Goal: Task Accomplishment & Management: Complete application form

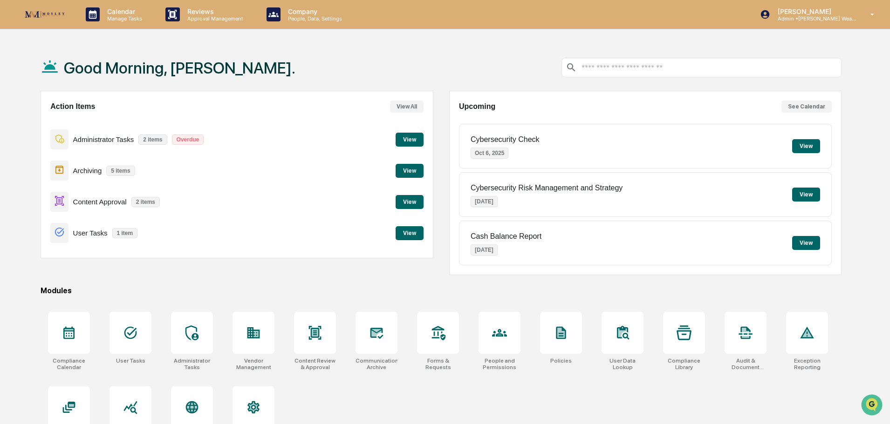
click at [407, 200] on button "View" at bounding box center [410, 202] width 28 height 14
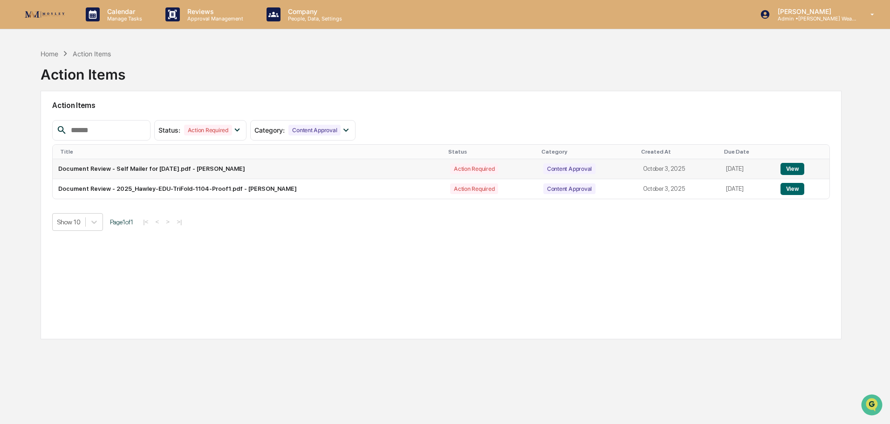
click at [790, 164] on button "View" at bounding box center [792, 169] width 24 height 12
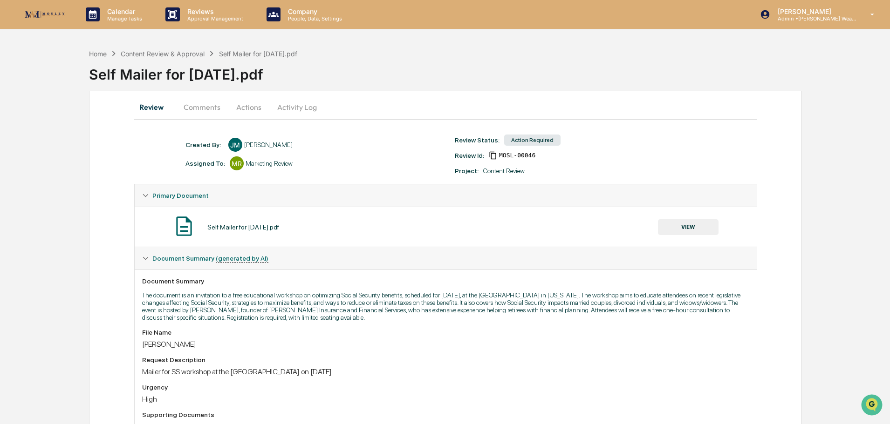
click at [694, 227] on button "VIEW" at bounding box center [688, 227] width 61 height 16
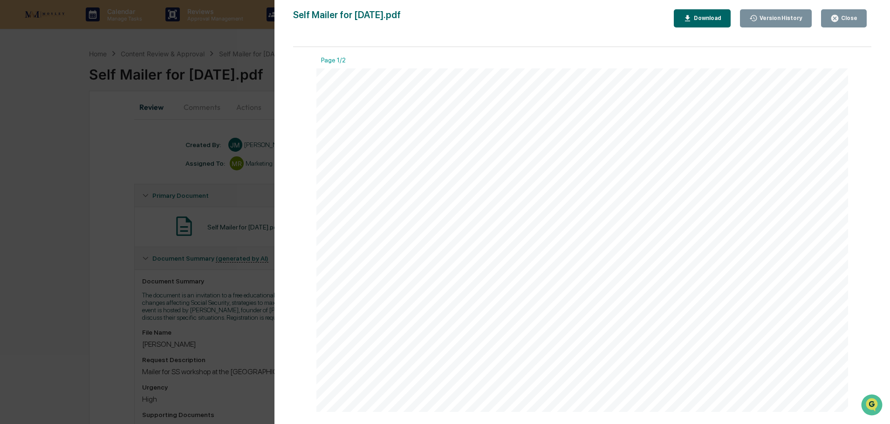
click at [836, 17] on icon "button" at bounding box center [834, 18] width 7 height 7
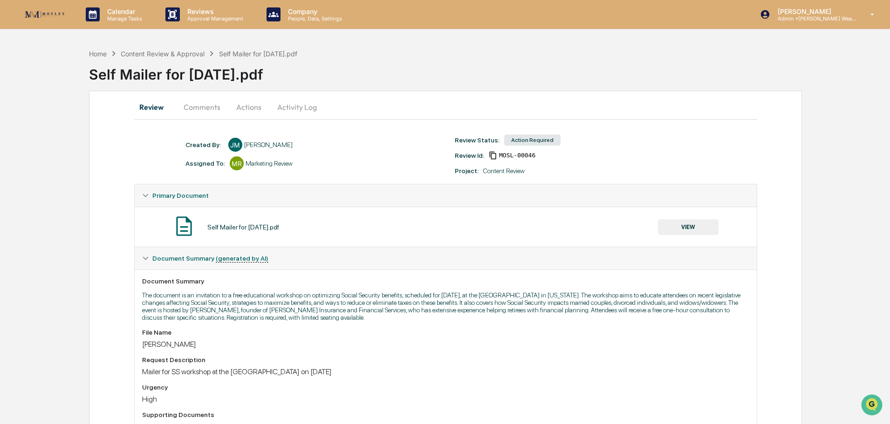
click at [247, 106] on button "Actions" at bounding box center [249, 107] width 42 height 22
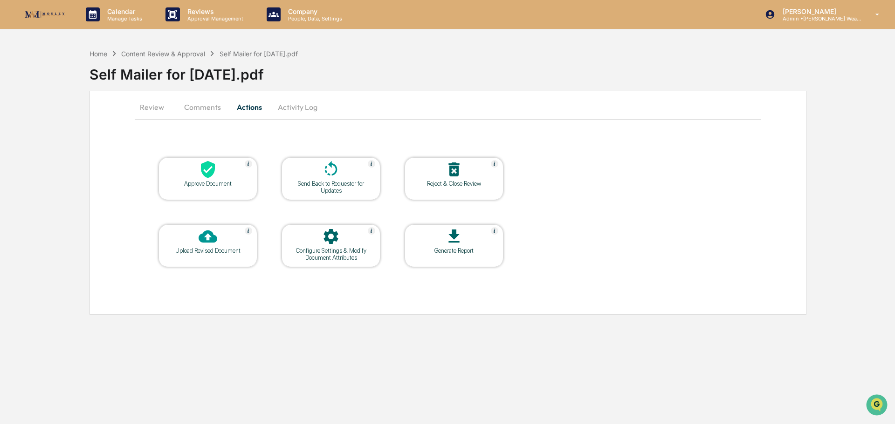
click at [241, 181] on div "Approve Document" at bounding box center [208, 183] width 84 height 7
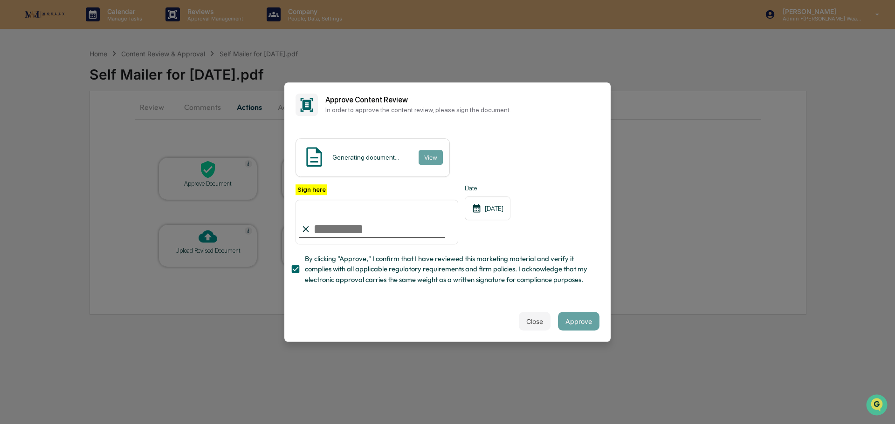
click at [337, 219] on input "Sign here" at bounding box center [376, 222] width 163 height 45
type input "**********"
click at [428, 151] on button "View" at bounding box center [430, 157] width 24 height 15
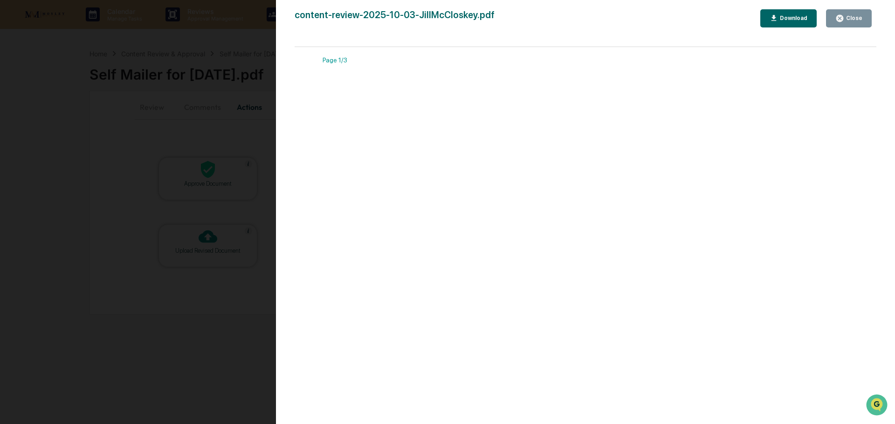
click at [842, 19] on icon "button" at bounding box center [839, 18] width 9 height 9
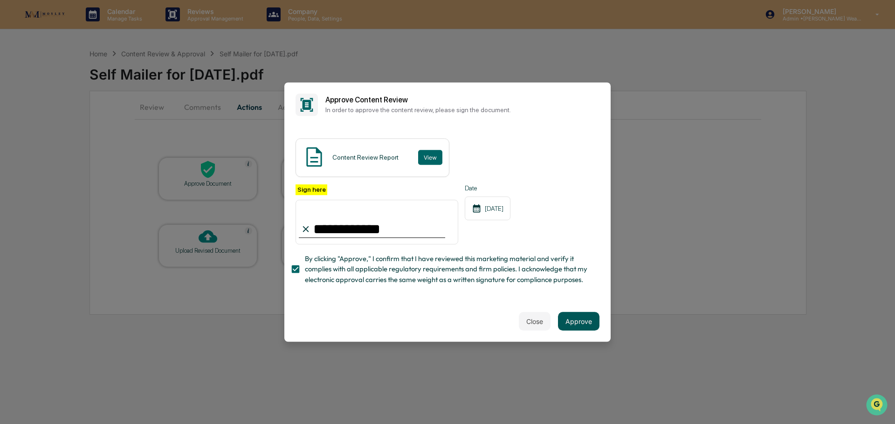
click at [580, 320] on button "Approve" at bounding box center [578, 321] width 41 height 19
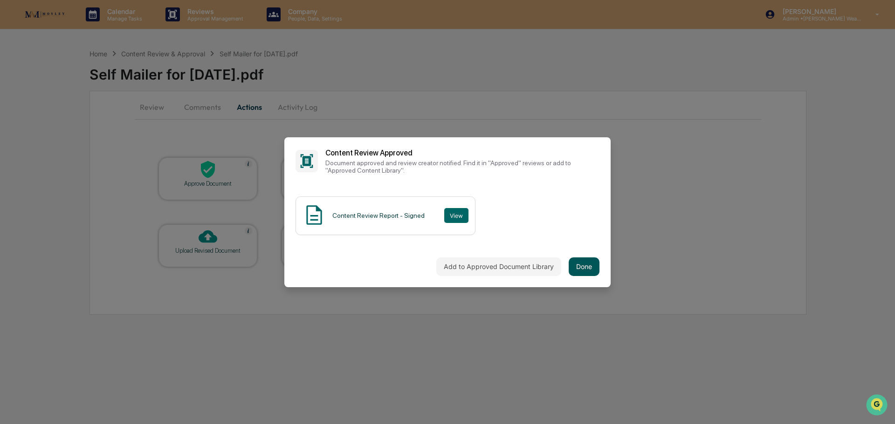
click at [583, 261] on button "Done" at bounding box center [583, 267] width 31 height 19
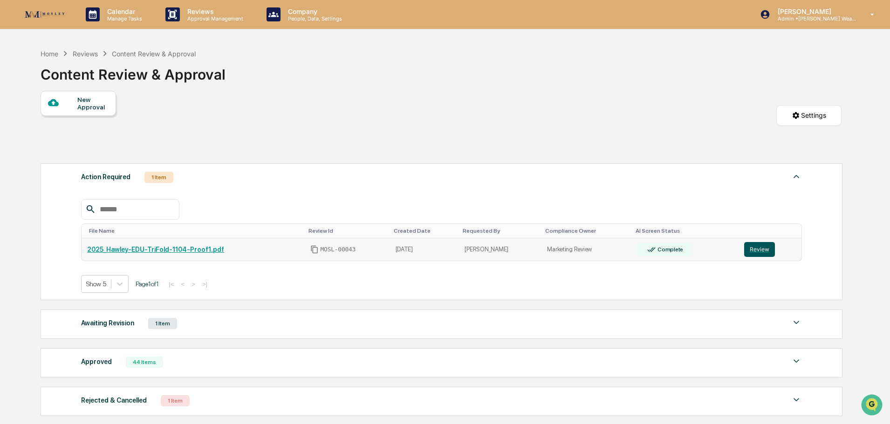
click at [754, 250] on button "Review" at bounding box center [759, 249] width 31 height 15
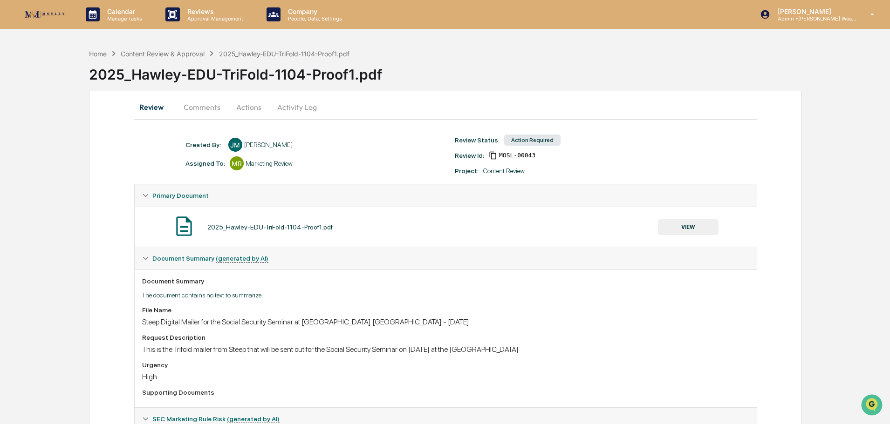
click at [242, 106] on button "Actions" at bounding box center [249, 107] width 42 height 22
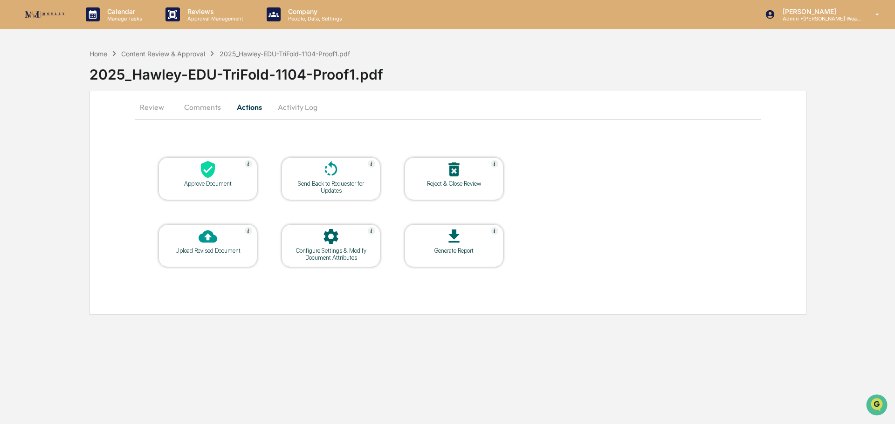
click at [233, 178] on div at bounding box center [207, 170] width 93 height 20
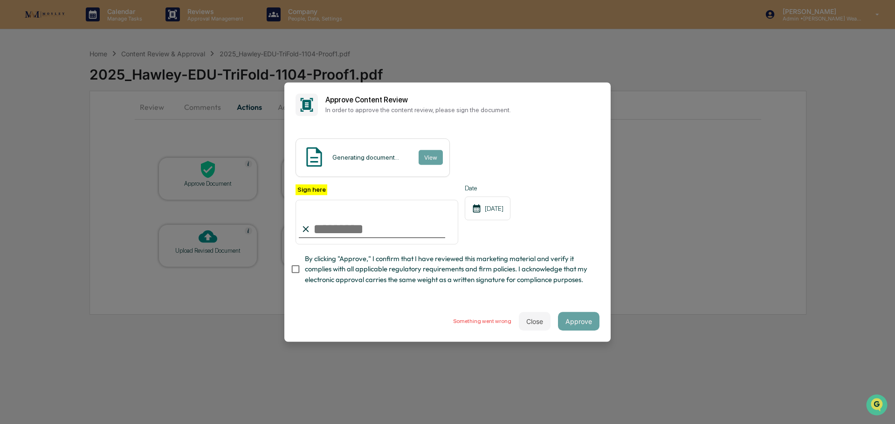
click at [332, 220] on input "Sign here" at bounding box center [376, 222] width 163 height 45
click at [531, 327] on button "Close" at bounding box center [535, 321] width 32 height 19
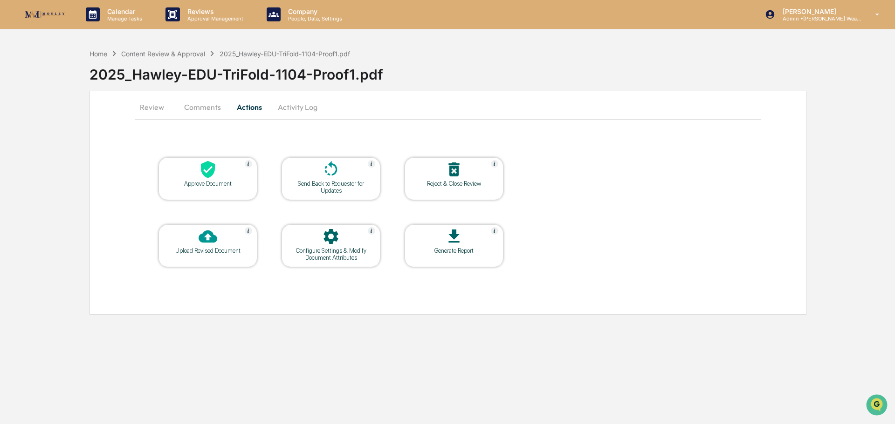
click at [106, 50] on div "Home" at bounding box center [98, 54] width 18 height 8
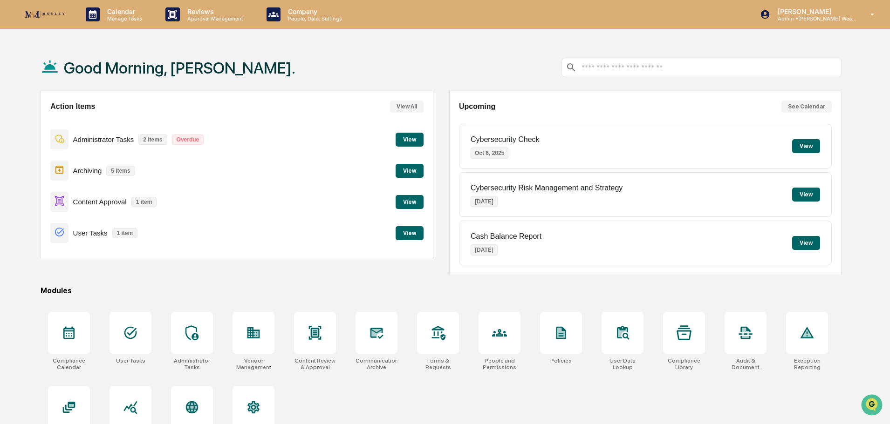
click at [414, 199] on button "View" at bounding box center [410, 202] width 28 height 14
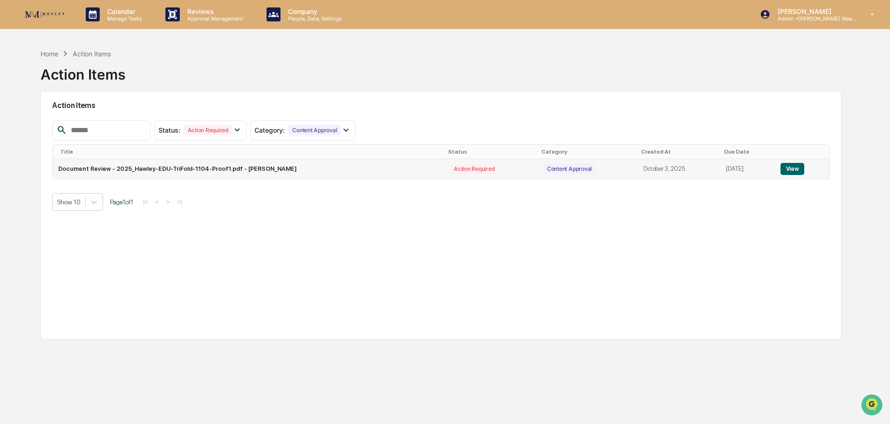
click at [795, 169] on button "View" at bounding box center [792, 169] width 24 height 12
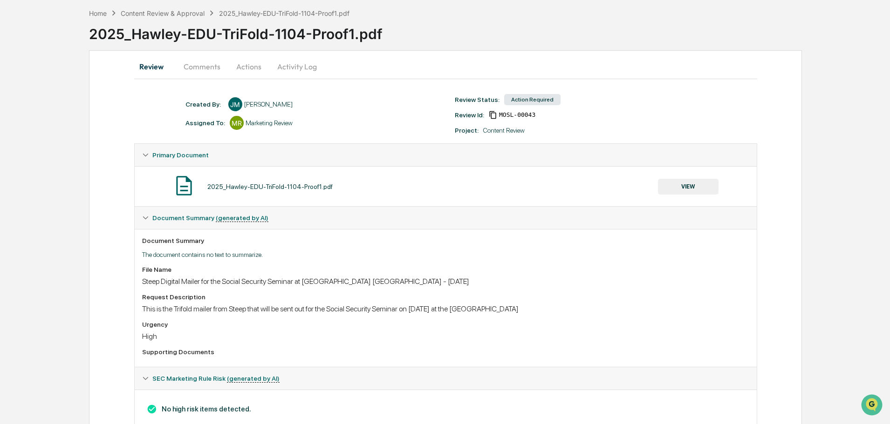
scroll to position [47, 0]
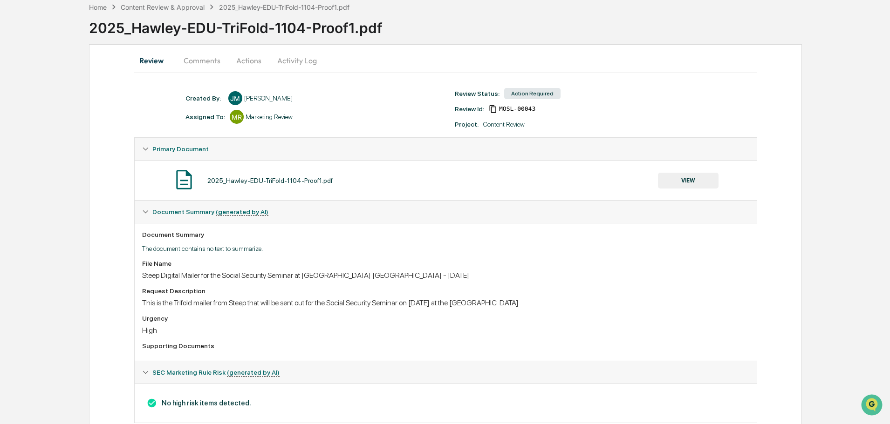
click at [703, 183] on button "VIEW" at bounding box center [688, 181] width 61 height 16
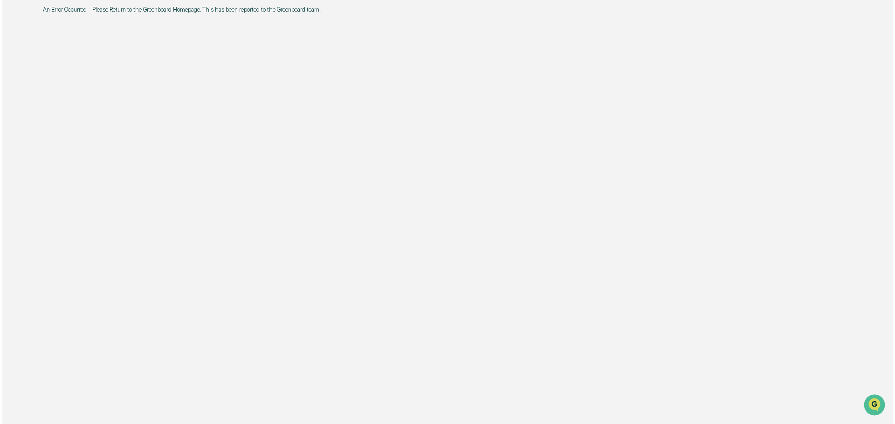
scroll to position [0, 0]
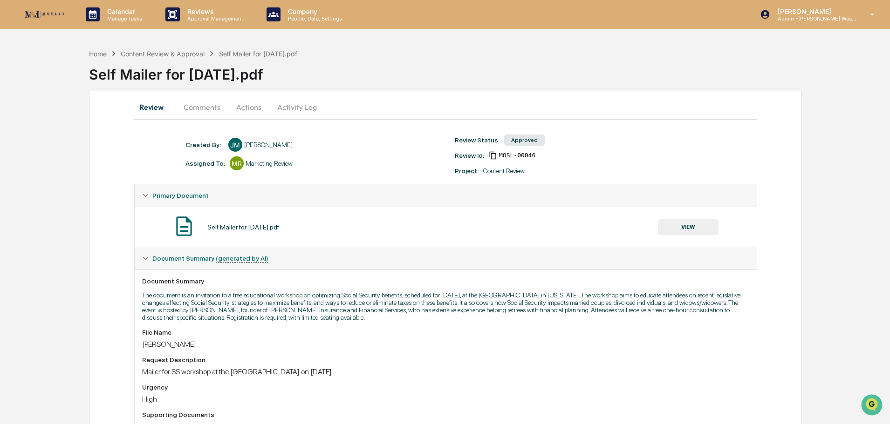
drag, startPoint x: 89, startPoint y: 76, endPoint x: 298, endPoint y: 82, distance: 208.8
click at [298, 82] on div "Self Mailer for [DATE].pdf" at bounding box center [489, 71] width 801 height 24
copy div "Self Mailer for [DATE].pdf"
click at [183, 53] on div "Content Review & Approval" at bounding box center [163, 54] width 84 height 8
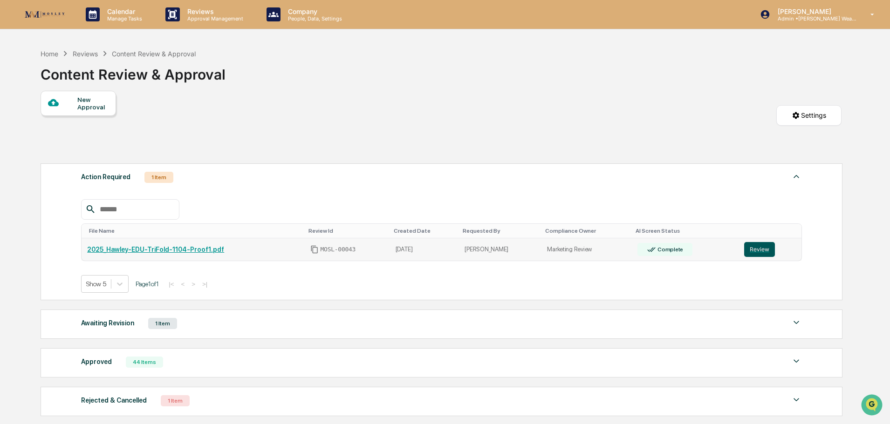
click at [758, 247] on button "Review" at bounding box center [759, 249] width 31 height 15
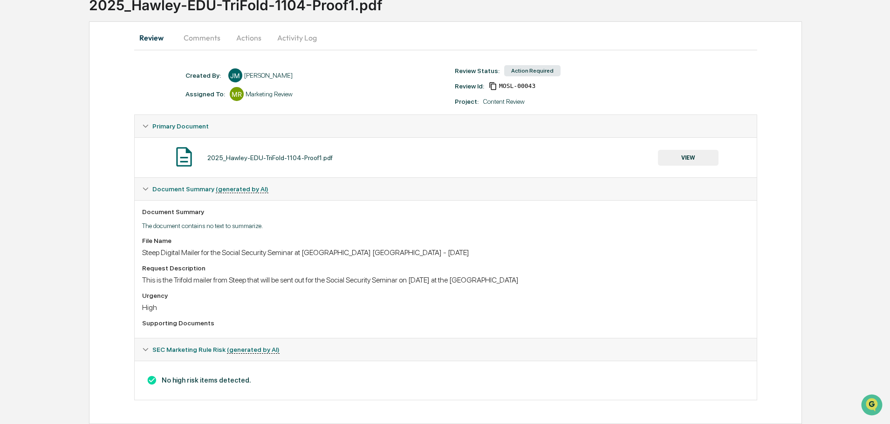
click at [248, 35] on button "Actions" at bounding box center [249, 38] width 42 height 22
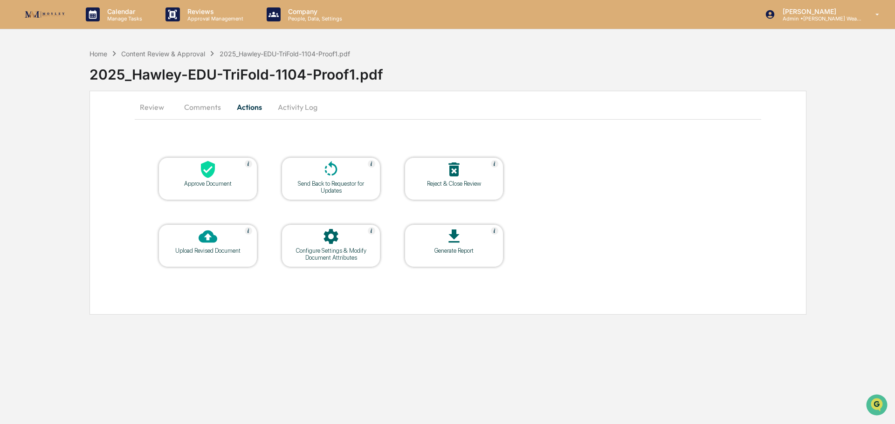
click at [226, 170] on div at bounding box center [207, 170] width 93 height 20
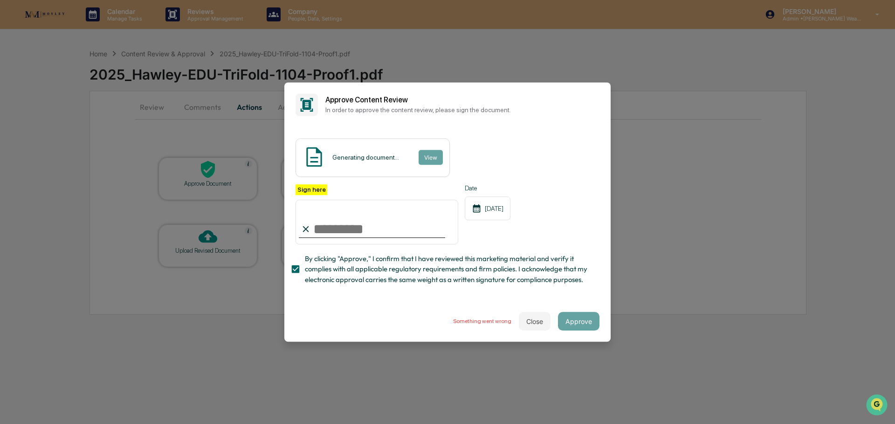
drag, startPoint x: 532, startPoint y: 330, endPoint x: 507, endPoint y: 326, distance: 25.5
click at [533, 330] on button "Close" at bounding box center [535, 321] width 32 height 19
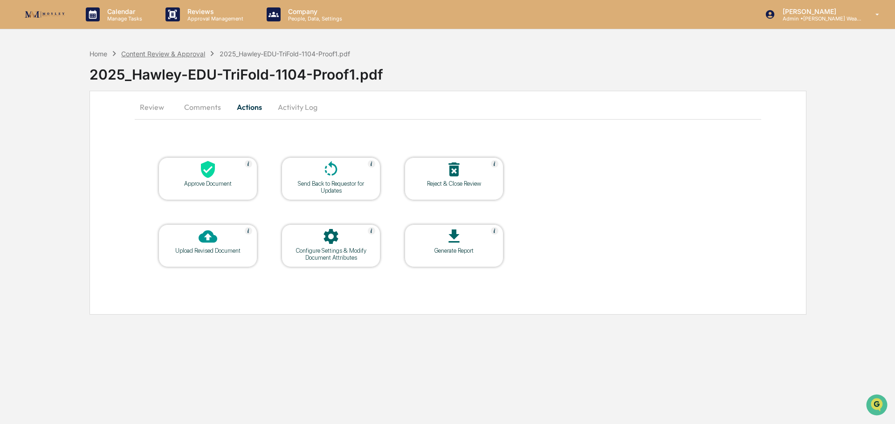
click at [175, 53] on div "Content Review & Approval" at bounding box center [163, 54] width 84 height 8
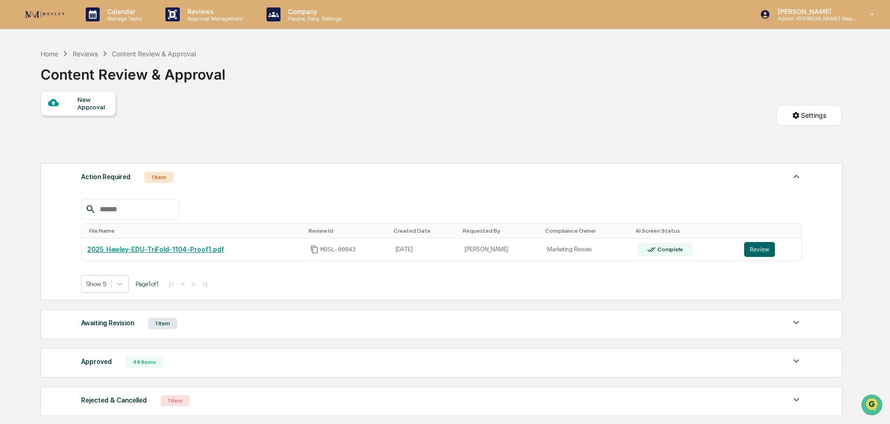
click at [88, 55] on div "Reviews" at bounding box center [85, 54] width 25 height 8
click at [43, 50] on div "Home" at bounding box center [50, 54] width 18 height 8
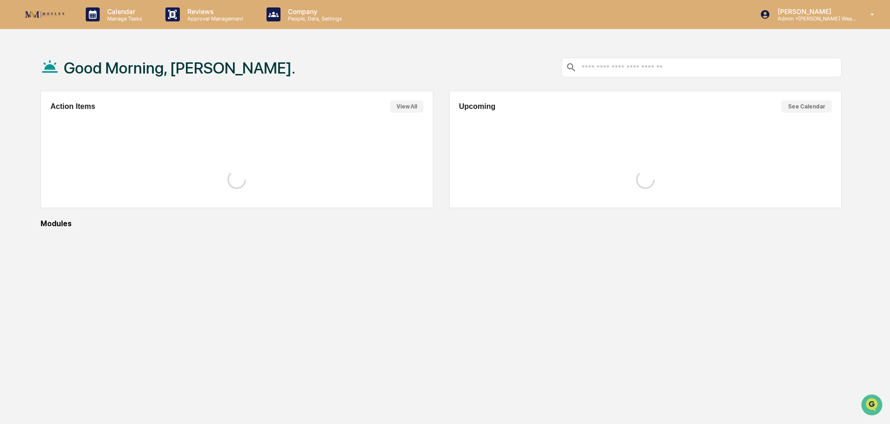
click at [46, 53] on div "Good Morning, [PERSON_NAME]." at bounding box center [168, 67] width 255 height 47
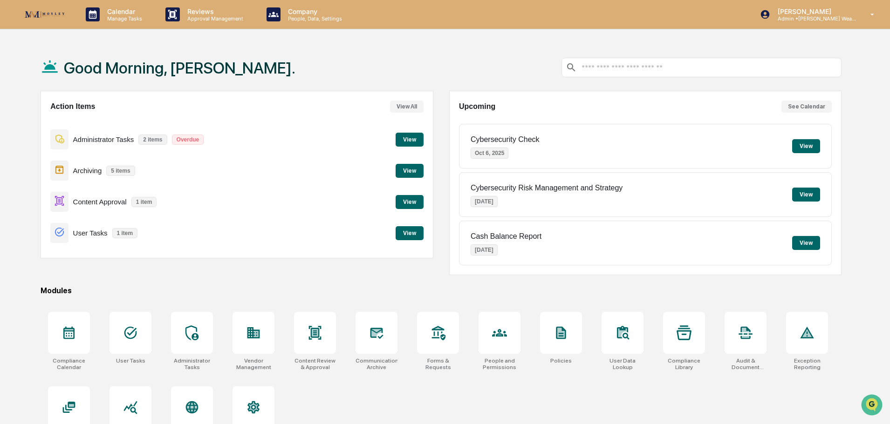
click at [411, 201] on button "View" at bounding box center [410, 202] width 28 height 14
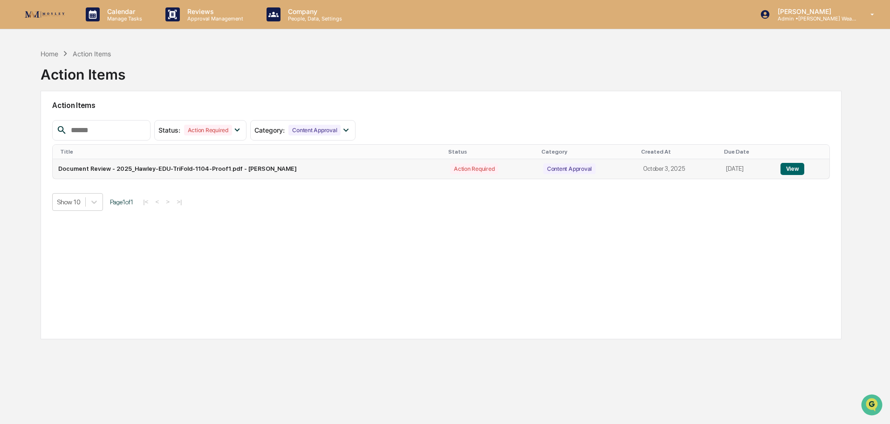
click at [790, 166] on button "View" at bounding box center [792, 169] width 24 height 12
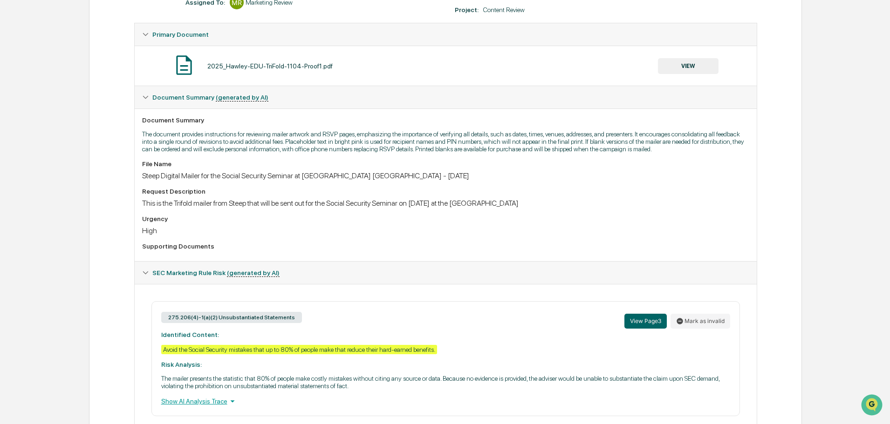
scroll to position [47, 0]
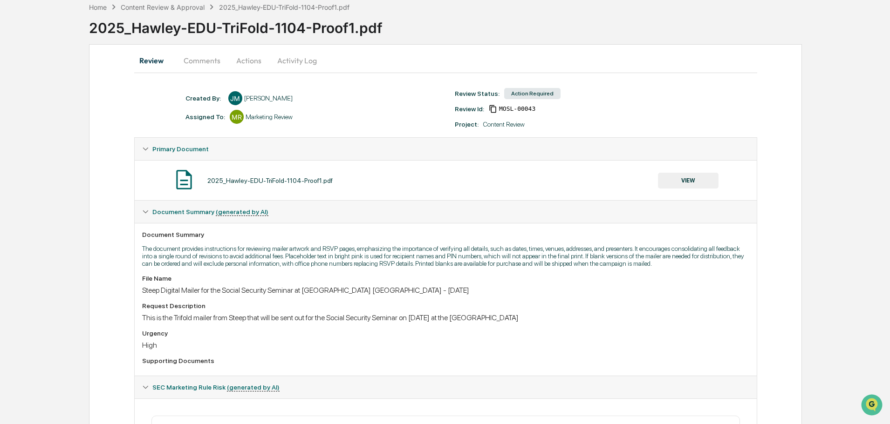
click at [246, 59] on button "Actions" at bounding box center [249, 60] width 42 height 22
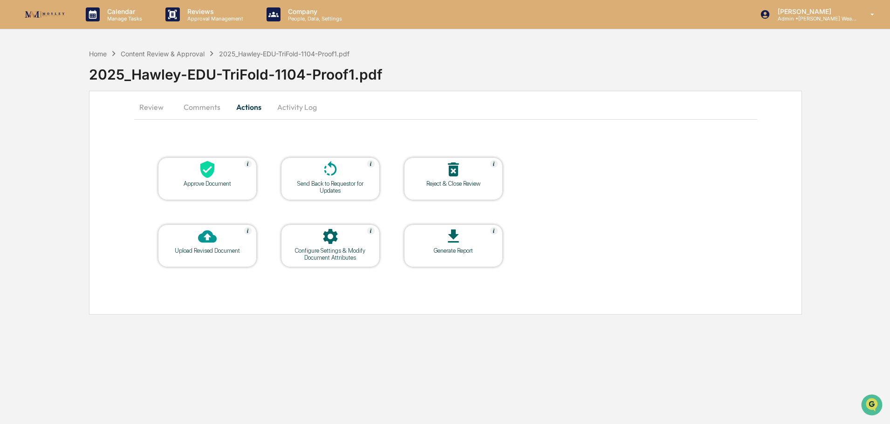
scroll to position [0, 0]
click at [334, 171] on icon at bounding box center [330, 169] width 19 height 19
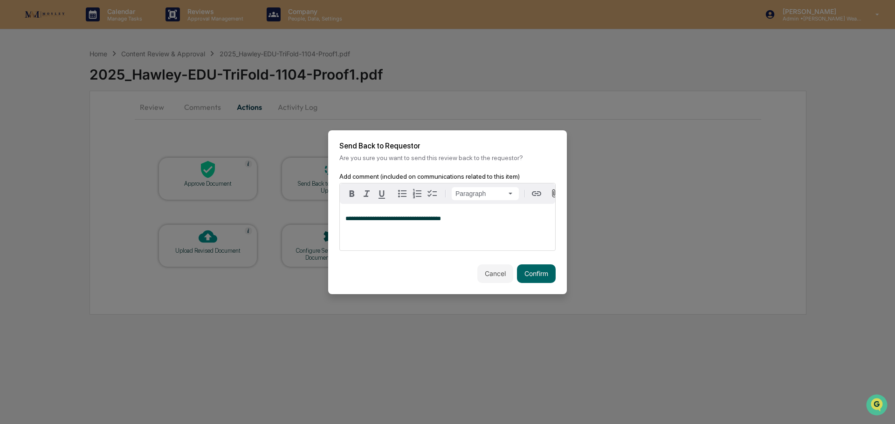
click at [383, 218] on span "**********" at bounding box center [393, 219] width 96 height 6
click at [531, 274] on button "Confirm" at bounding box center [536, 274] width 39 height 19
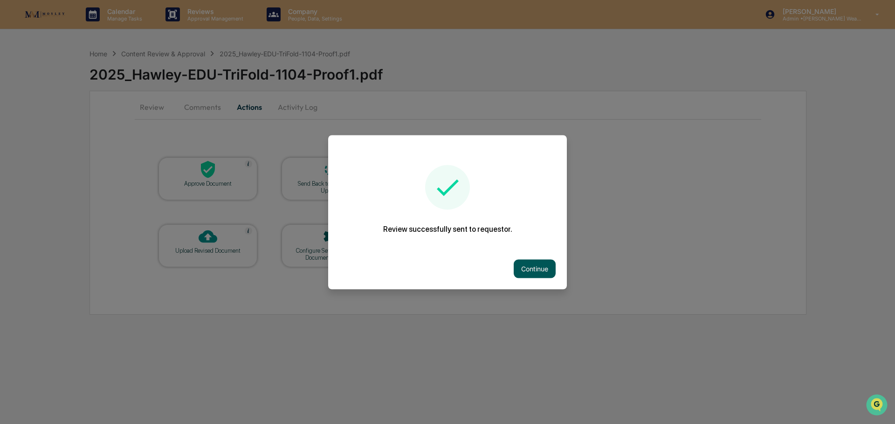
click at [530, 268] on button "Continue" at bounding box center [534, 269] width 42 height 19
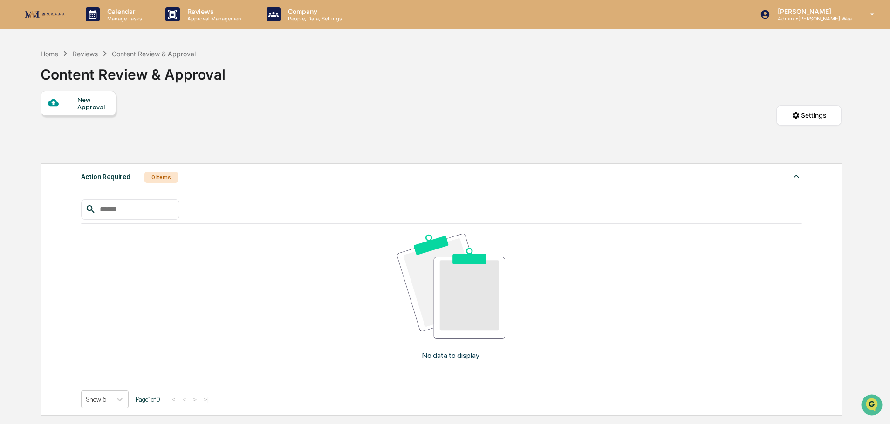
click at [90, 55] on div "Reviews" at bounding box center [85, 54] width 25 height 8
click at [91, 55] on div "Reviews" at bounding box center [85, 54] width 25 height 8
click at [57, 54] on div "Home" at bounding box center [50, 54] width 18 height 8
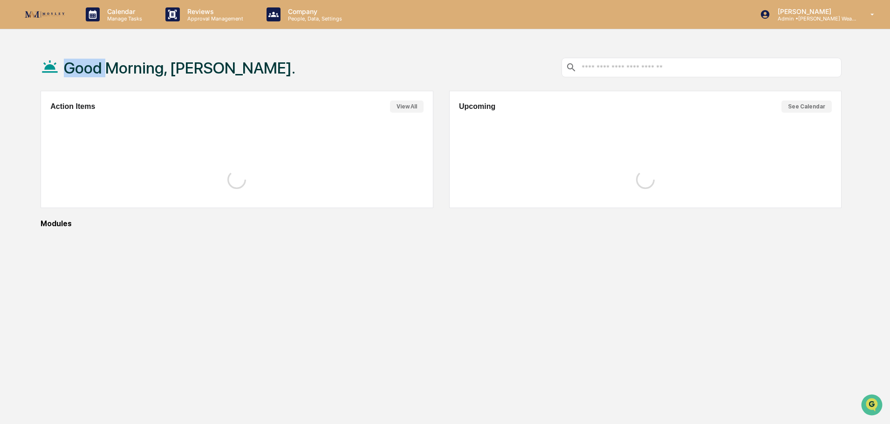
click at [57, 54] on div "Good Morning, [PERSON_NAME]." at bounding box center [168, 67] width 255 height 47
